Goal: Information Seeking & Learning: Learn about a topic

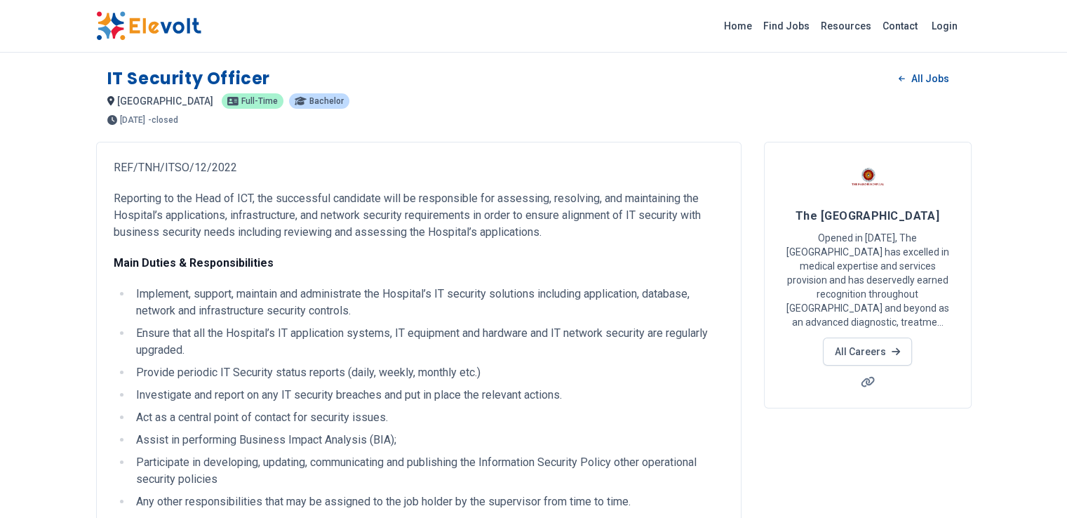
click at [114, 208] on p "Reporting to the Head of ICT, the successful candidate will be responsible for …" at bounding box center [419, 215] width 610 height 51
drag, startPoint x: 121, startPoint y: 214, endPoint x: 275, endPoint y: 211, distance: 154.4
click at [275, 211] on p "Reporting to the Head of ICT, the successful candidate will be responsible for …" at bounding box center [419, 215] width 610 height 51
click at [357, 237] on p "Reporting to the Head of ICT, the successful candidate will be responsible for …" at bounding box center [419, 215] width 610 height 51
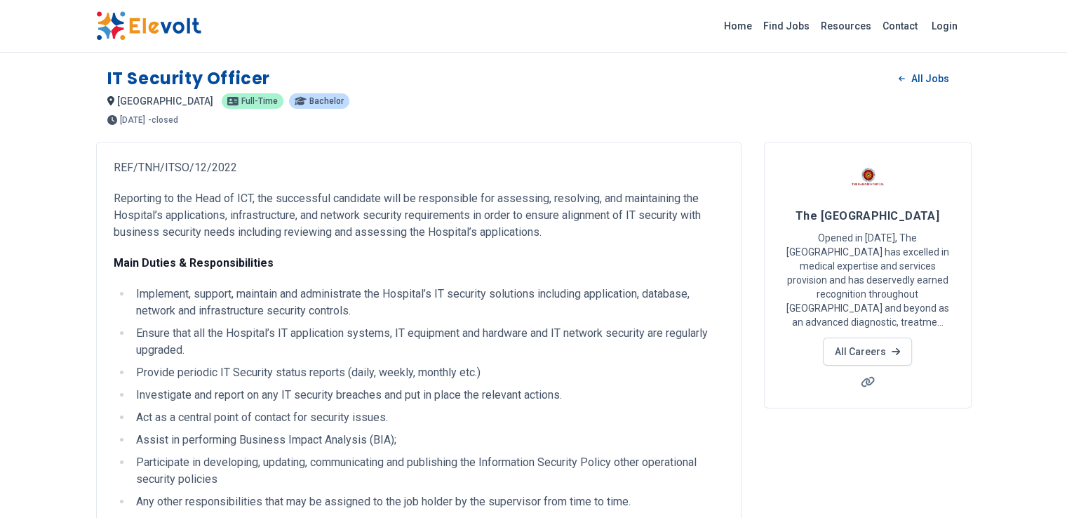
click at [384, 211] on p "Reporting to the Head of ICT, the successful candidate will be responsible for …" at bounding box center [419, 215] width 610 height 51
drag, startPoint x: 486, startPoint y: 225, endPoint x: 497, endPoint y: 218, distance: 12.6
click at [486, 225] on p "Reporting to the Head of ICT, the successful candidate will be responsible for …" at bounding box center [419, 215] width 610 height 51
click at [613, 221] on p "Reporting to the Head of ICT, the successful candidate will be responsible for …" at bounding box center [419, 215] width 610 height 51
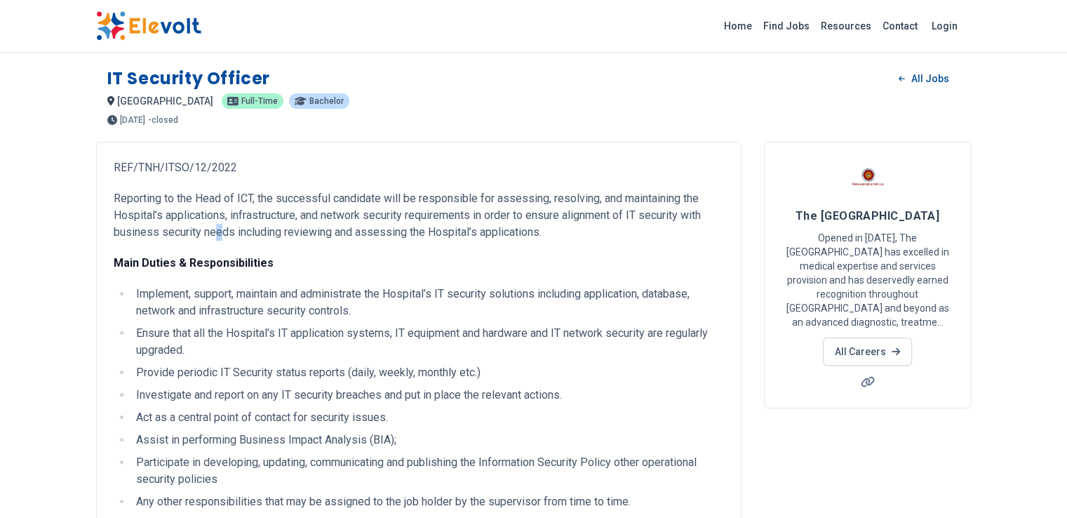
click at [613, 221] on p "Reporting to the Head of ICT, the successful candidate will be responsible for …" at bounding box center [419, 215] width 610 height 51
click at [185, 230] on p "Reporting to the Head of ICT, the successful candidate will be responsible for …" at bounding box center [419, 215] width 610 height 51
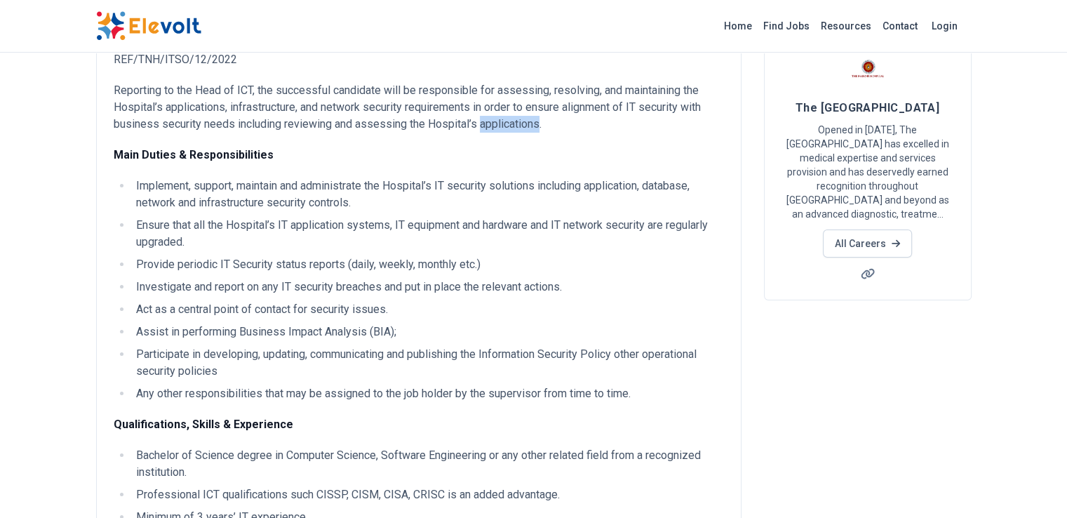
scroll to position [140, 0]
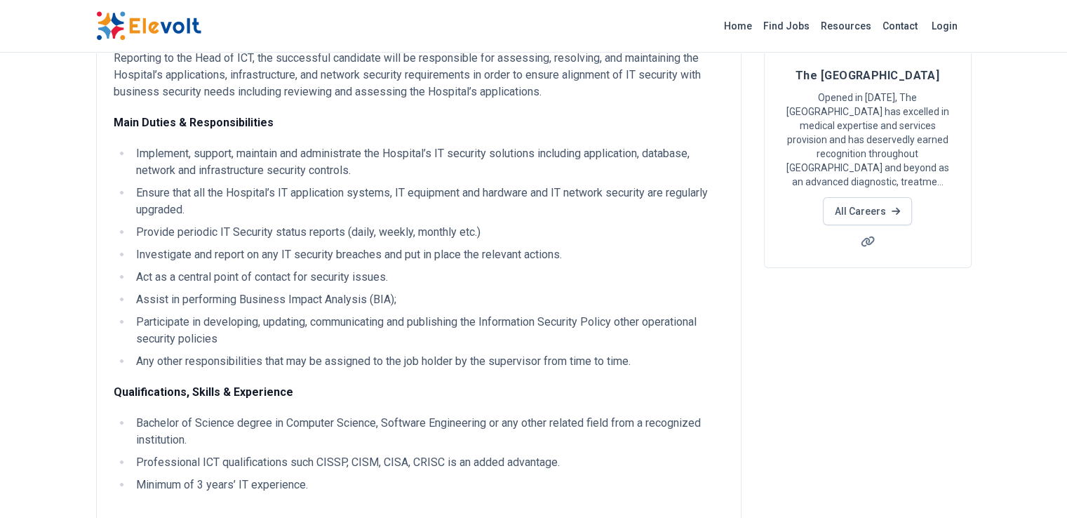
click at [547, 152] on li "Implement, support, maintain and administrate the Hospital’s IT security soluti…" at bounding box center [428, 162] width 592 height 34
click at [132, 171] on li "Implement, support, maintain and administrate the Hospital’s IT security soluti…" at bounding box center [428, 162] width 592 height 34
click at [132, 174] on li "Implement, support, maintain and administrate the Hospital’s IT security soluti…" at bounding box center [428, 162] width 592 height 34
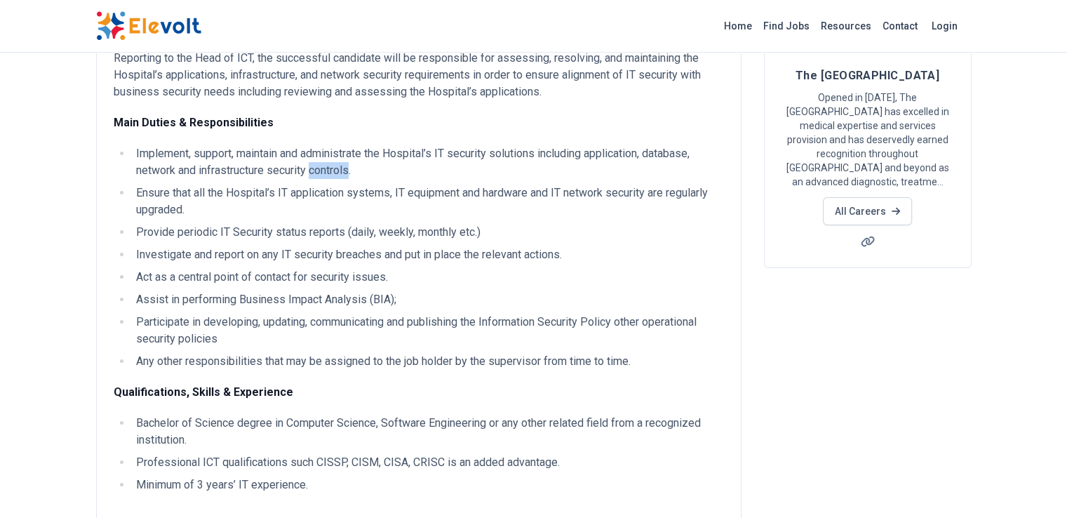
click at [132, 174] on li "Implement, support, maintain and administrate the Hospital’s IT security soluti…" at bounding box center [428, 162] width 592 height 34
click at [315, 180] on ul "Implement, support, maintain and administrate the Hospital’s IT security soluti…" at bounding box center [419, 257] width 610 height 225
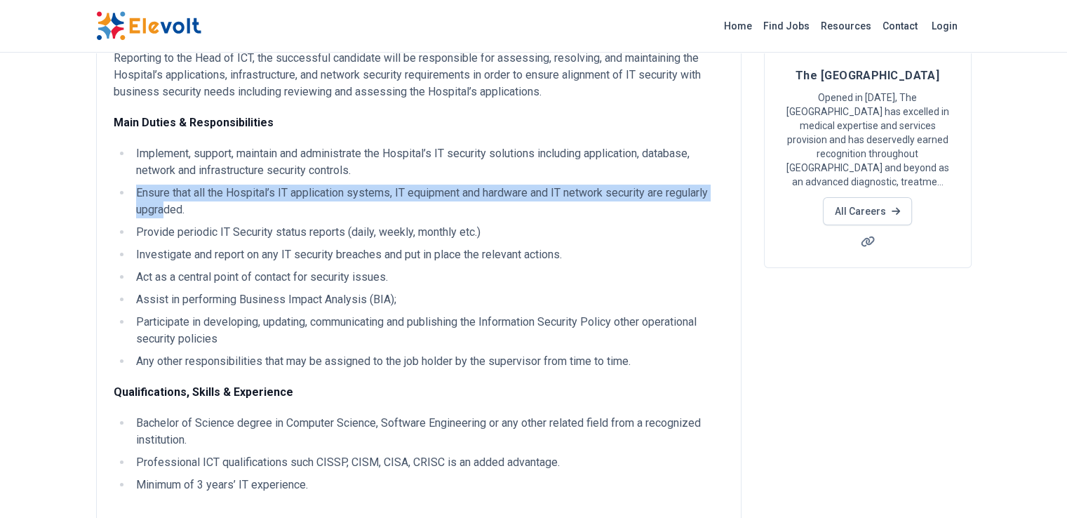
drag, startPoint x: 113, startPoint y: 194, endPoint x: 688, endPoint y: 206, distance: 574.8
click at [663, 192] on ul "Implement, support, maintain and administrate the Hospital’s IT security soluti…" at bounding box center [419, 257] width 610 height 225
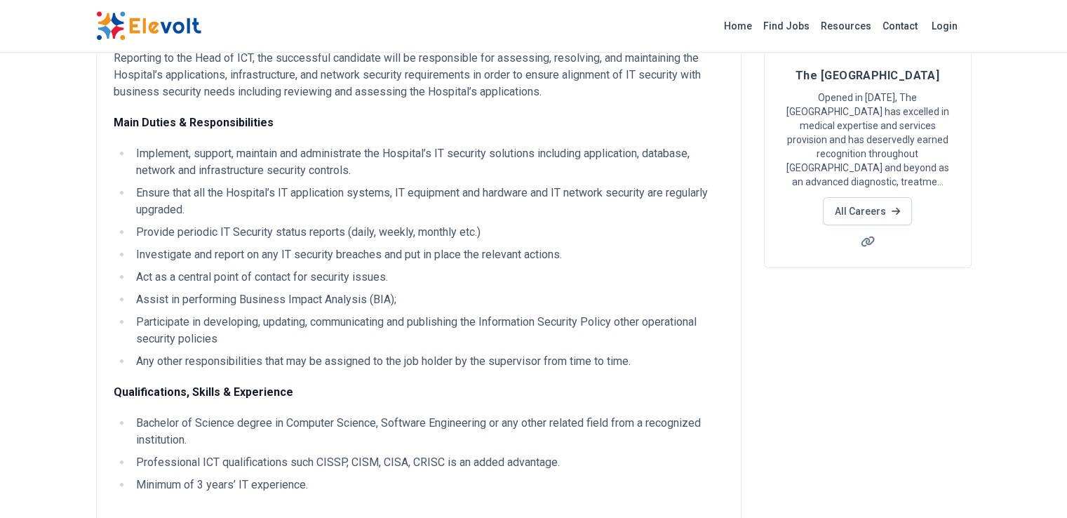
drag, startPoint x: 655, startPoint y: 209, endPoint x: 669, endPoint y: 210, distance: 14.1
click at [655, 224] on li "Provide periodic IT Security status reports (daily, weekly, monthly etc.)" at bounding box center [428, 232] width 592 height 17
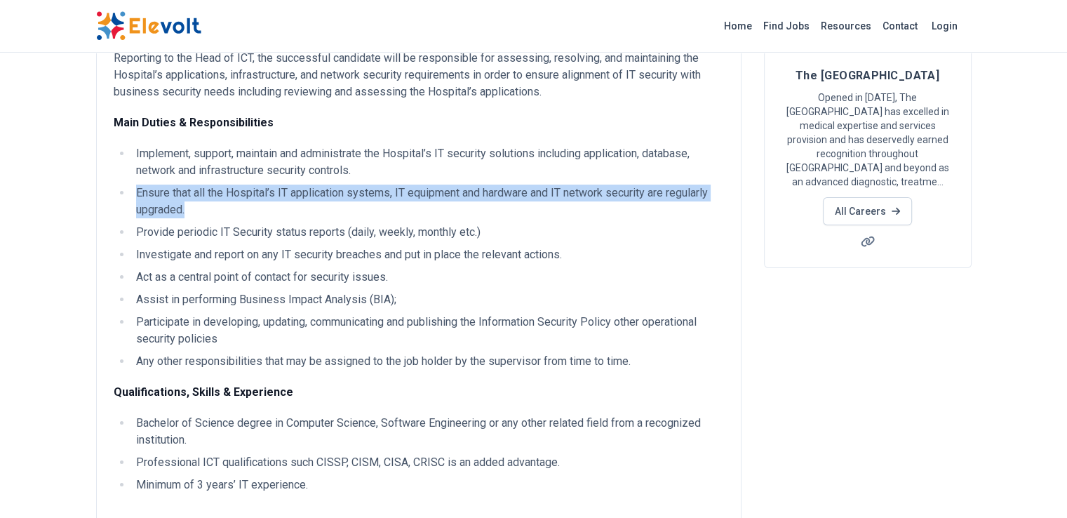
drag, startPoint x: 690, startPoint y: 192, endPoint x: 133, endPoint y: 236, distance: 558.9
click at [132, 194] on li "Ensure that all the Hospital’s IT application systems, IT equipment and hardwar…" at bounding box center [428, 202] width 592 height 34
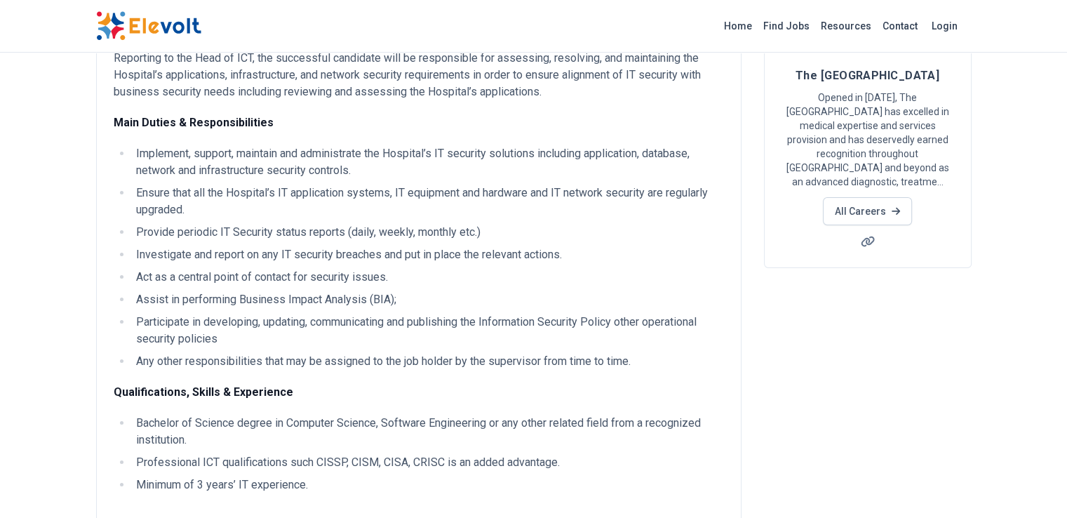
drag, startPoint x: 163, startPoint y: 248, endPoint x: 132, endPoint y: 239, distance: 32.9
click at [156, 242] on ul "Implement, support, maintain and administrate the Hospital’s IT security soluti…" at bounding box center [419, 257] width 610 height 225
drag, startPoint x: 48, startPoint y: 213, endPoint x: 493, endPoint y: 208, distance: 444.9
click at [492, 224] on li "Provide periodic IT Security status reports (daily, weekly, monthly etc.)" at bounding box center [428, 232] width 592 height 17
drag, startPoint x: 283, startPoint y: 288, endPoint x: 163, endPoint y: 286, distance: 120.0
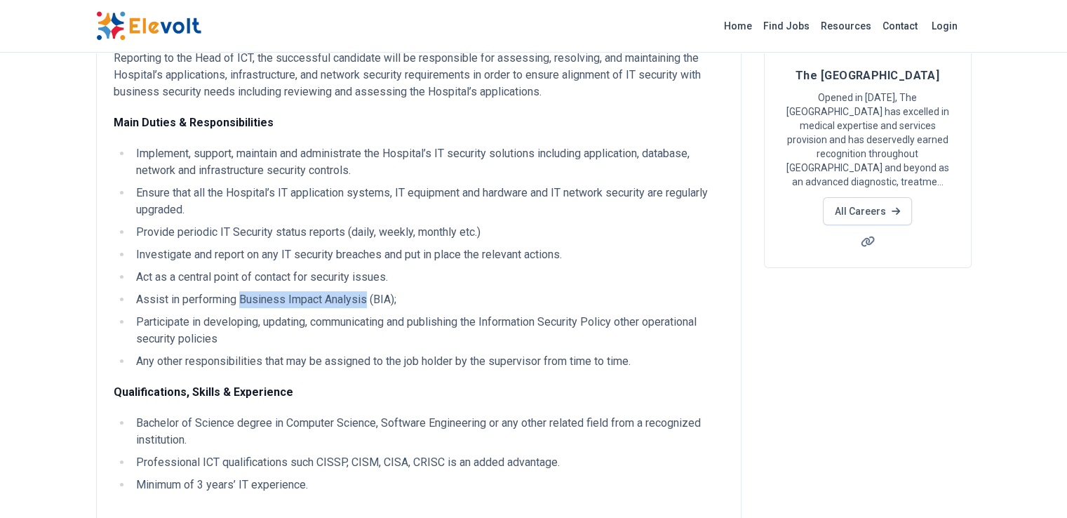
click at [158, 291] on li "Assist in performing Business Impact Analysis (BIA);" at bounding box center [428, 299] width 592 height 17
copy li "Business Impact Analysis"
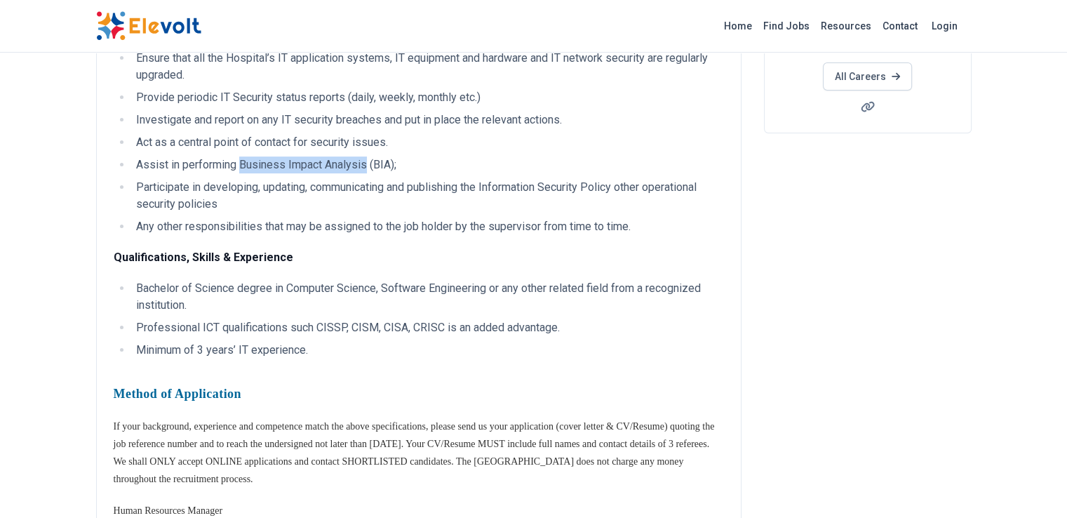
scroll to position [281, 0]
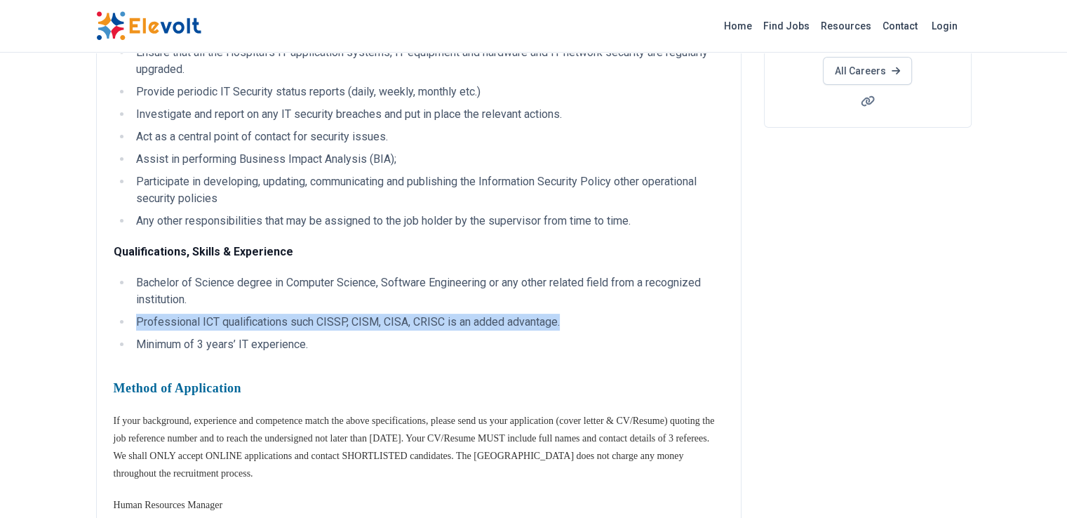
drag, startPoint x: 491, startPoint y: 267, endPoint x: 131, endPoint y: 328, distance: 365.8
click at [132, 314] on li "Professional ICT qualifications such CISSP, CISM, CISA, CRISC is an added advan…" at bounding box center [428, 322] width 592 height 17
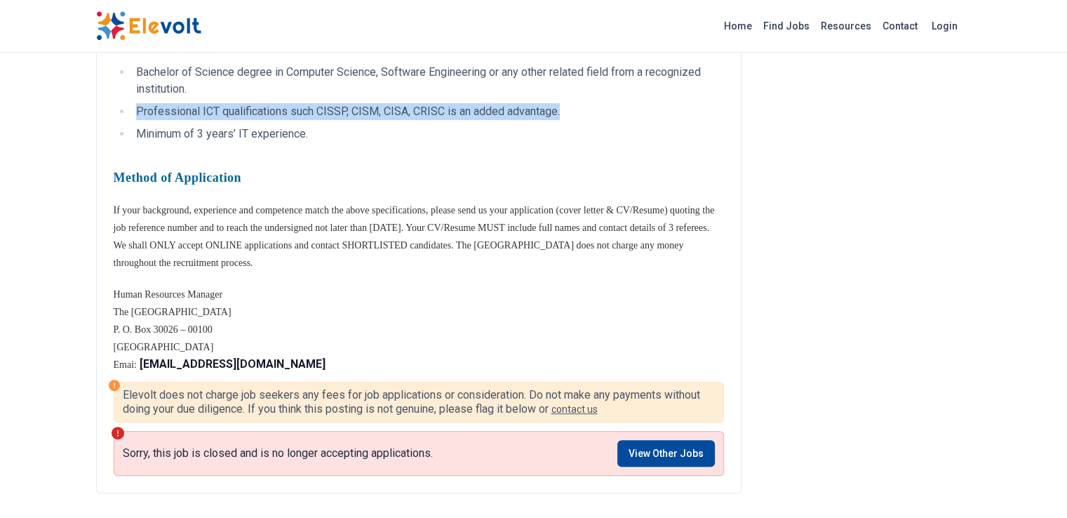
scroll to position [632, 0]
